Goal: Information Seeking & Learning: Understand process/instructions

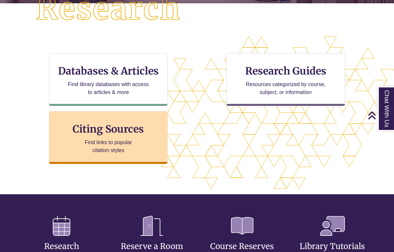
scroll to position [188, 0]
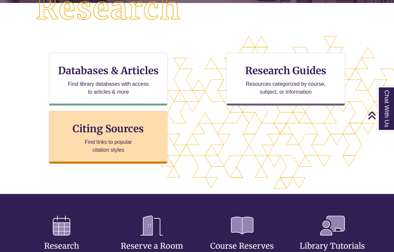
click at [109, 153] on p "Find links to popular citation styles" at bounding box center [108, 146] width 64 height 16
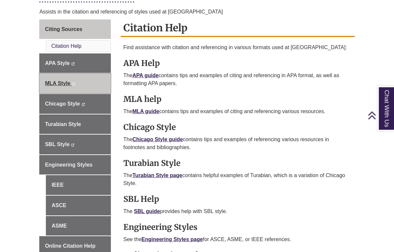
scroll to position [174, 0]
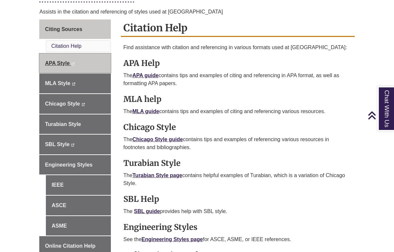
click at [59, 66] on link "APA Style This link opens in a new window This link opens in a new window" at bounding box center [74, 63] width 71 height 20
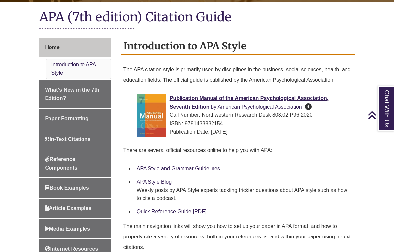
scroll to position [147, 0]
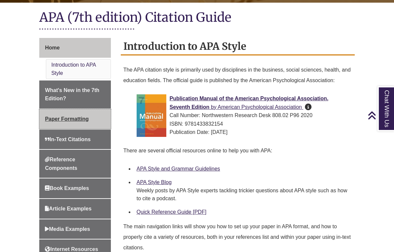
click at [61, 116] on span "Paper Formatting" at bounding box center [67, 119] width 44 height 6
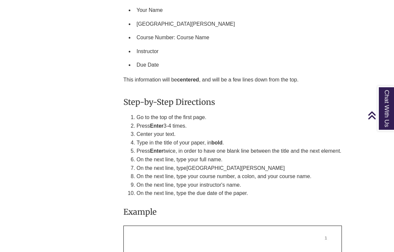
scroll to position [1399, 0]
